Goal: Task Accomplishment & Management: Complete application form

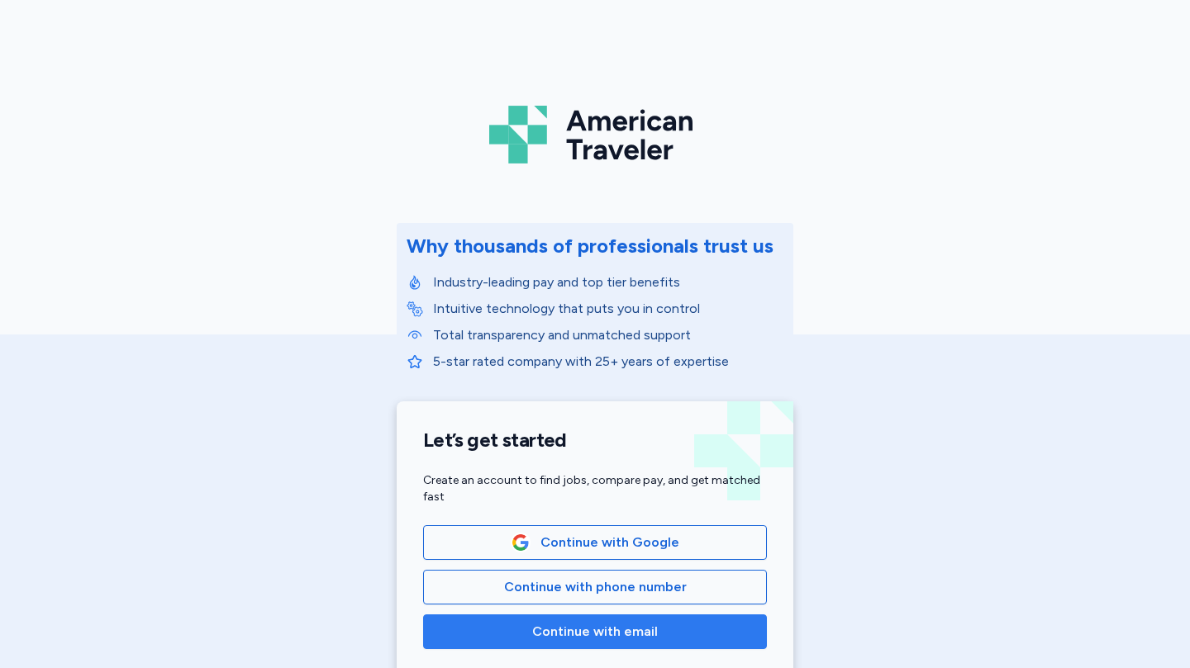
click at [578, 631] on span "Continue with email" at bounding box center [595, 632] width 126 height 20
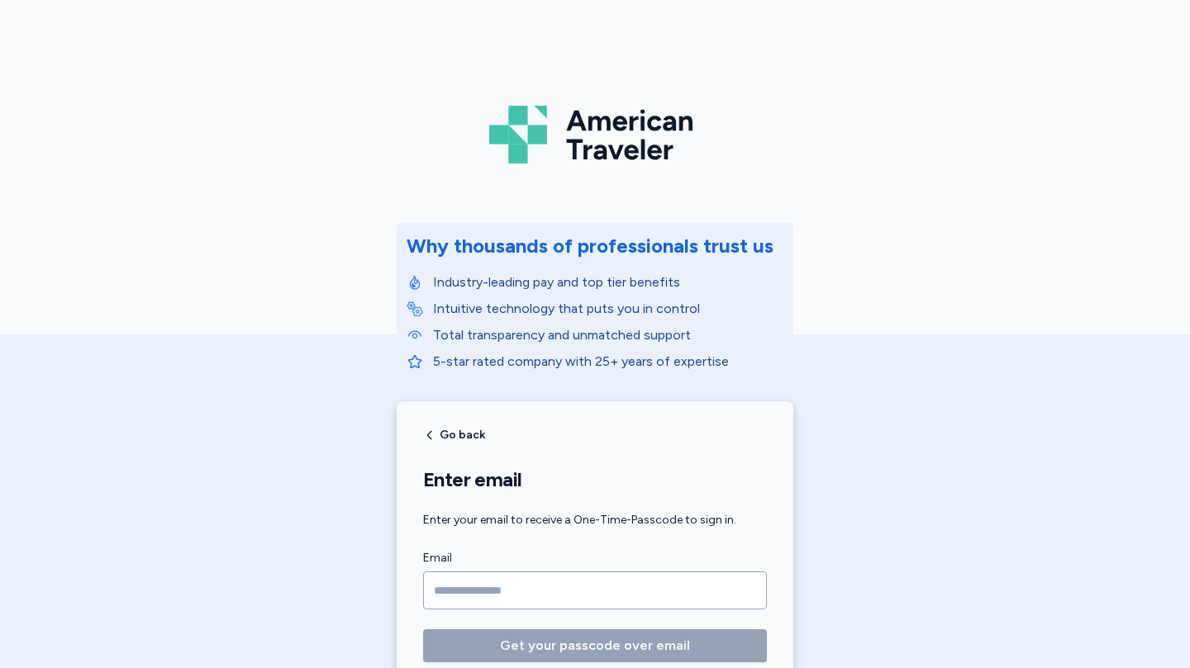
click at [569, 592] on input "Email" at bounding box center [595, 591] width 344 height 38
click at [553, 582] on input "Email" at bounding box center [595, 591] width 344 height 38
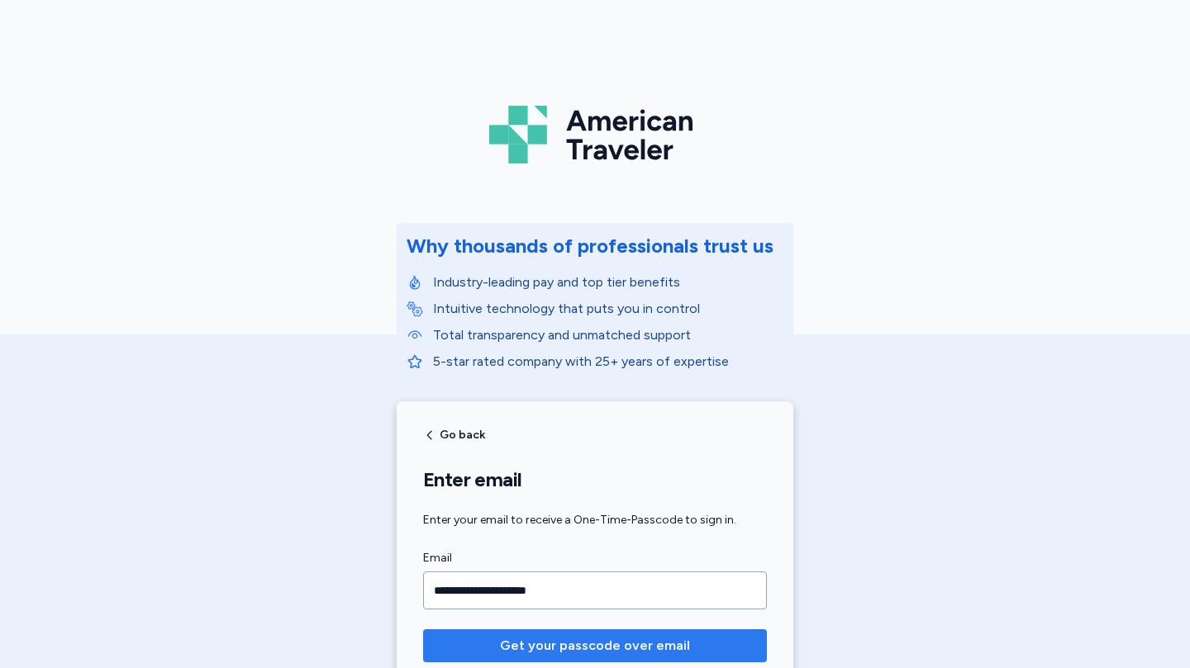
type input "**********"
click at [565, 646] on span "Get your passcode over email" at bounding box center [595, 646] width 190 height 20
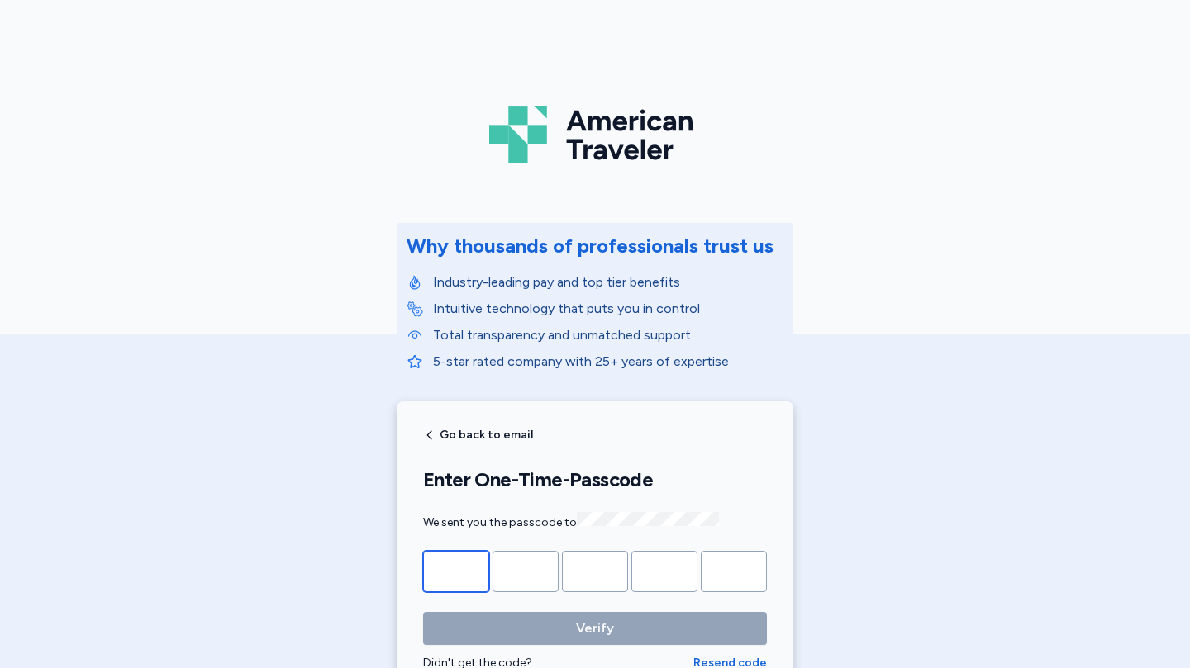
type input "*"
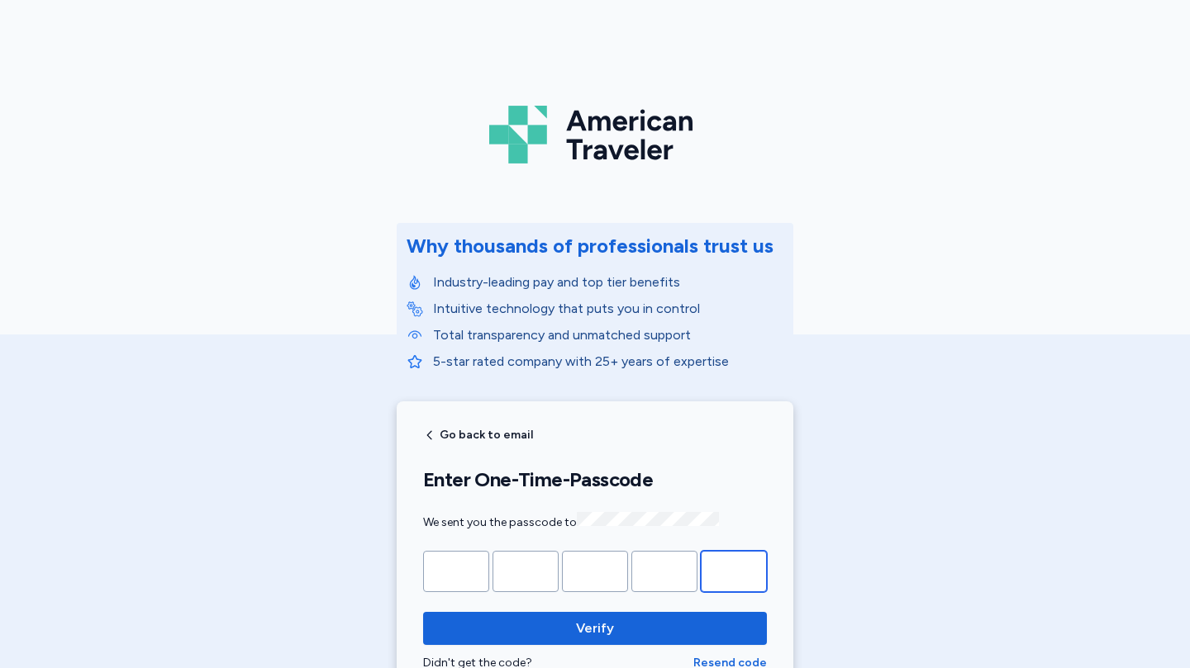
type input "*"
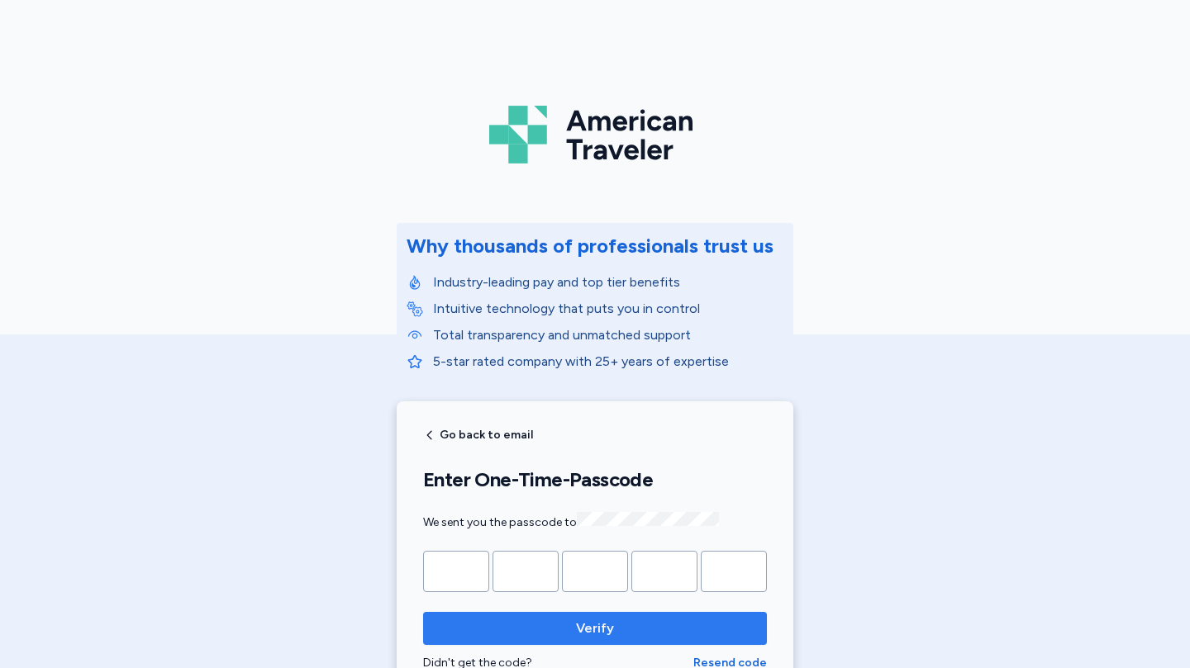
click at [587, 623] on span "Verify" at bounding box center [595, 629] width 38 height 20
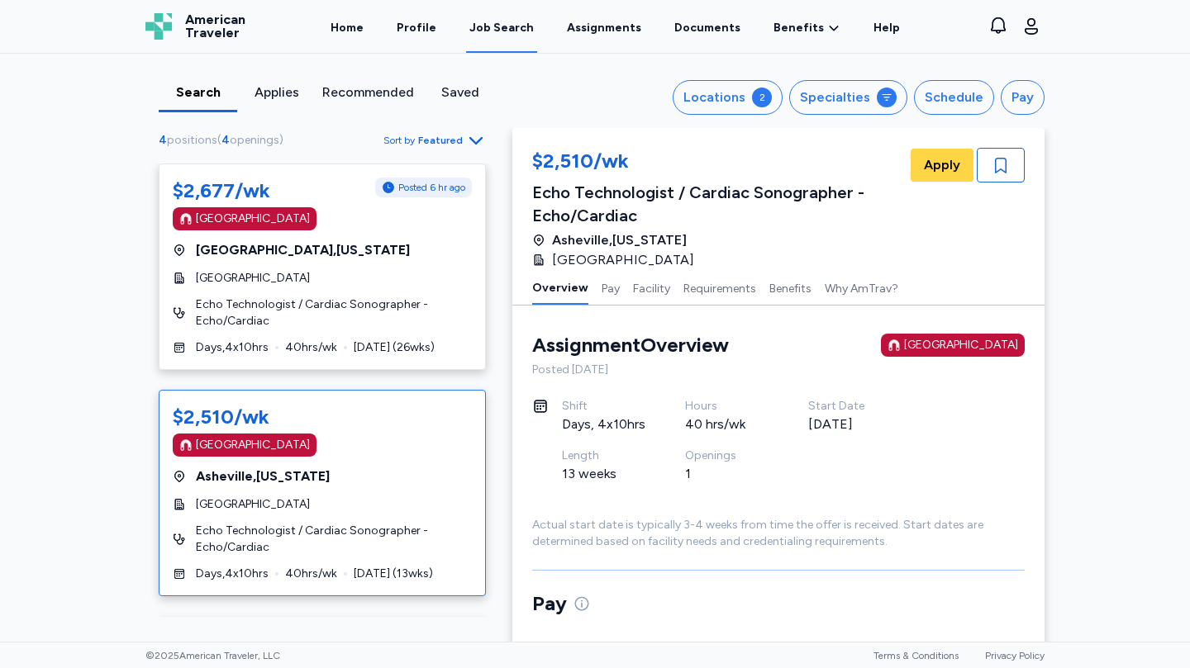
drag, startPoint x: 492, startPoint y: 254, endPoint x: 486, endPoint y: 310, distance: 56.6
click at [486, 310] on div "4 positions ( 4 openings ) Sort by Featured $2,677/wk Posted 6 hr ago [GEOGRAPH…" at bounding box center [322, 373] width 380 height 487
drag, startPoint x: 486, startPoint y: 310, endPoint x: 439, endPoint y: 283, distance: 54.0
click at [439, 283] on div "[GEOGRAPHIC_DATA]" at bounding box center [322, 278] width 299 height 17
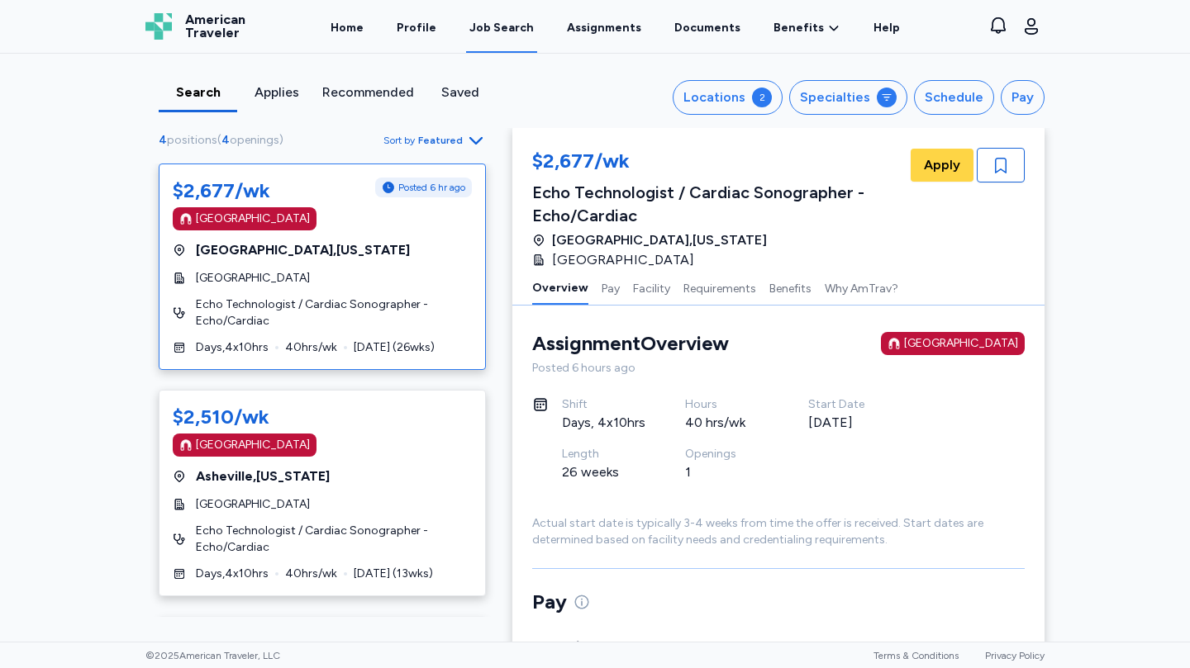
click at [351, 250] on div "[GEOGRAPHIC_DATA] , [US_STATE]" at bounding box center [322, 250] width 299 height 20
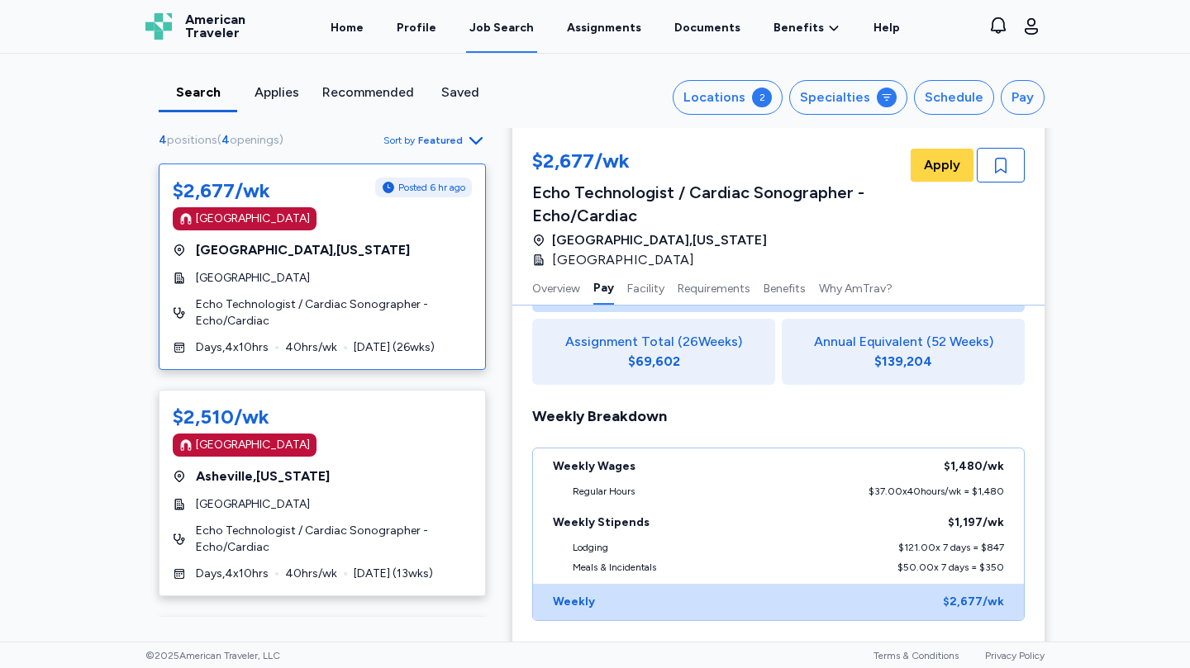
scroll to position [436, 0]
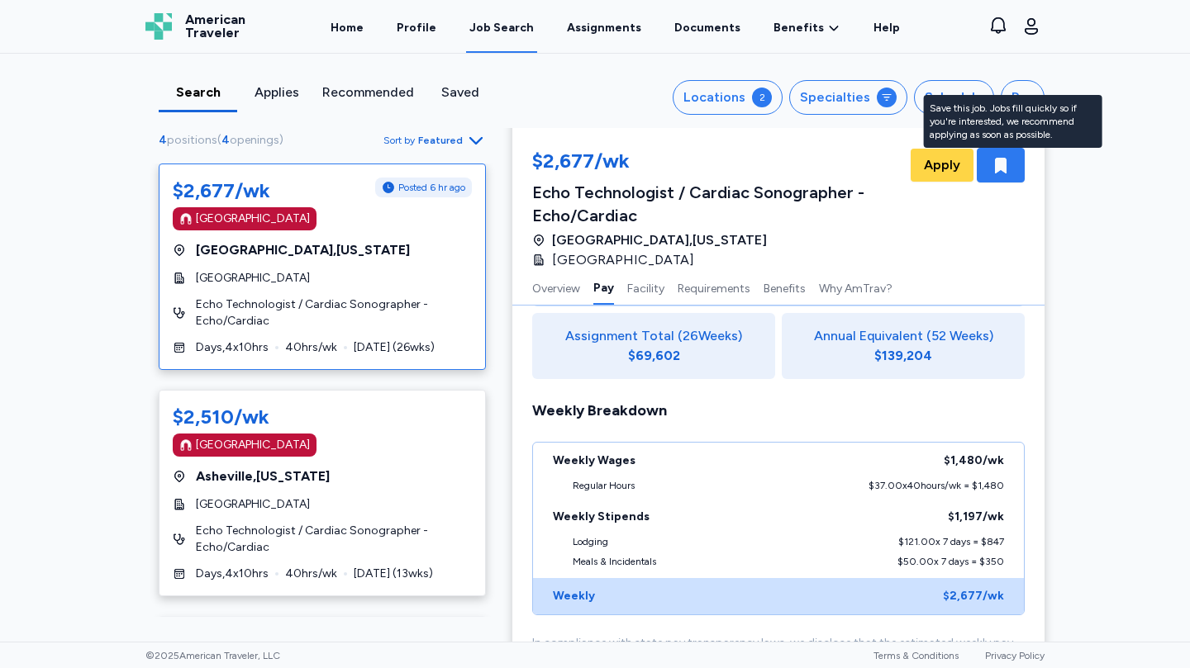
click at [995, 171] on icon "button" at bounding box center [1001, 165] width 20 height 20
